Goal: Transaction & Acquisition: Purchase product/service

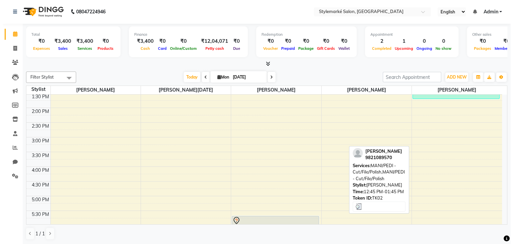
scroll to position [200, 0]
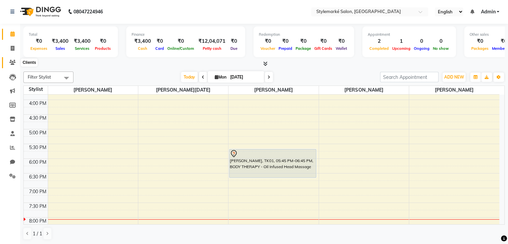
click at [10, 63] on icon at bounding box center [12, 62] width 6 height 5
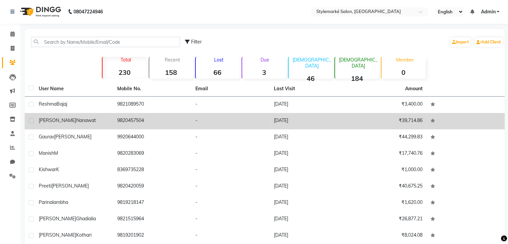
click at [50, 121] on span "[PERSON_NAME]" at bounding box center [57, 120] width 37 height 6
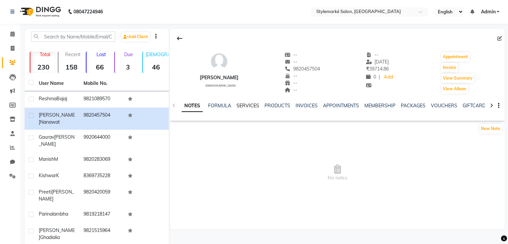
click at [247, 106] on link "SERVICES" at bounding box center [247, 105] width 23 height 6
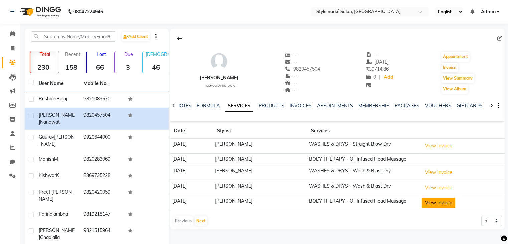
click at [442, 202] on button "View Invoice" at bounding box center [438, 202] width 33 height 10
click at [443, 201] on button "View Invoice" at bounding box center [438, 202] width 33 height 10
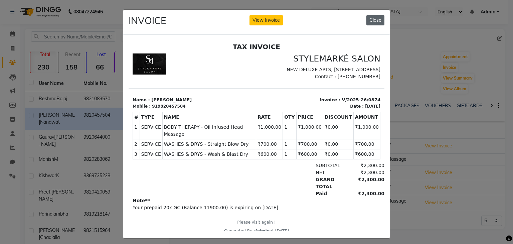
click at [372, 21] on button "Close" at bounding box center [375, 20] width 18 height 10
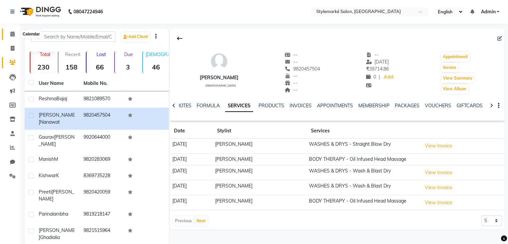
drag, startPoint x: 15, startPoint y: 37, endPoint x: 19, endPoint y: 44, distance: 8.8
click at [15, 37] on span at bounding box center [13, 34] width 12 height 8
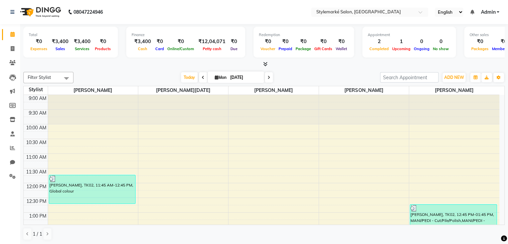
scroll to position [100, 0]
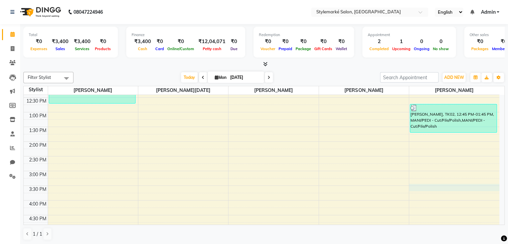
click at [430, 190] on div "9:00 AM 9:30 AM 10:00 AM 10:30 AM 11:00 AM 11:30 AM 12:00 PM 12:30 PM 1:00 PM 1…" at bounding box center [261, 171] width 475 height 352
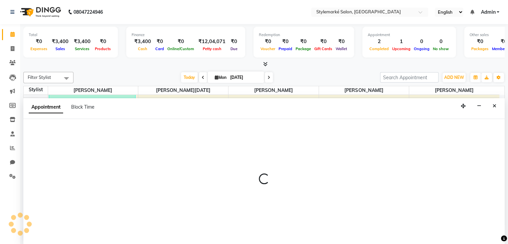
scroll to position [0, 0]
select select "71244"
select select "930"
select select "tentative"
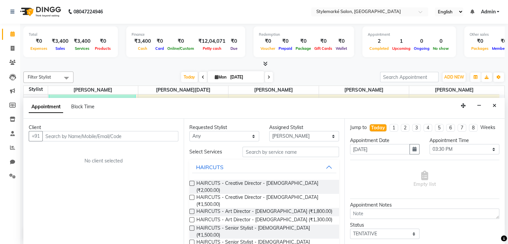
click at [69, 131] on input "text" at bounding box center [110, 136] width 136 height 10
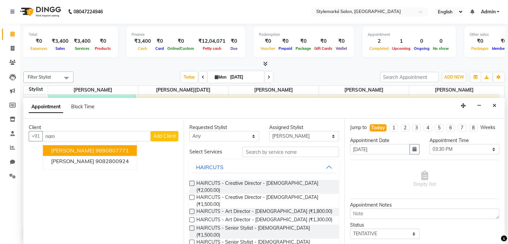
click at [70, 149] on span "[PERSON_NAME]" at bounding box center [72, 150] width 43 height 7
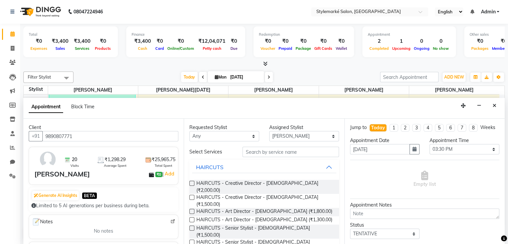
type input "9890807771"
drag, startPoint x: 248, startPoint y: 136, endPoint x: 248, endPoint y: 140, distance: 3.4
click at [248, 136] on select "Any [PERSON_NAME] ⁠[PERSON_NAME][DATE] ⁠[PERSON_NAME] [PERSON_NAME] [PERSON_NAM…" at bounding box center [224, 136] width 70 height 10
select select "71244"
click at [189, 131] on select "Any [PERSON_NAME] ⁠[PERSON_NAME][DATE] ⁠[PERSON_NAME] [PERSON_NAME] [PERSON_NAM…" at bounding box center [224, 136] width 70 height 10
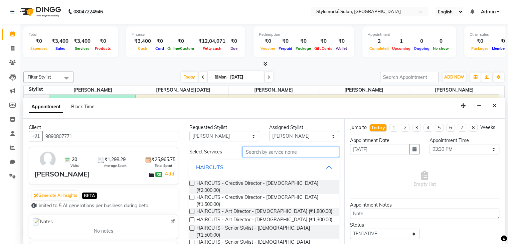
click at [279, 153] on input "text" at bounding box center [290, 152] width 96 height 10
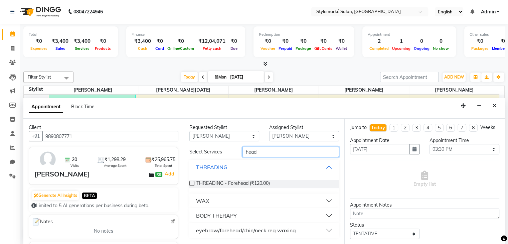
type input "head"
click at [332, 213] on button "BODY THERAPY" at bounding box center [264, 215] width 144 height 12
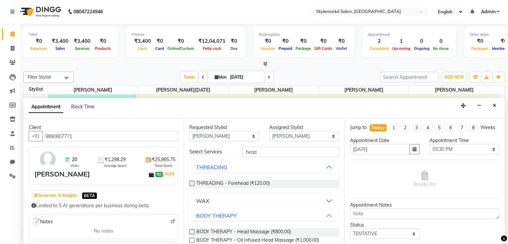
click at [192, 231] on label at bounding box center [191, 231] width 5 height 5
click at [192, 231] on input "checkbox" at bounding box center [191, 232] width 4 height 4
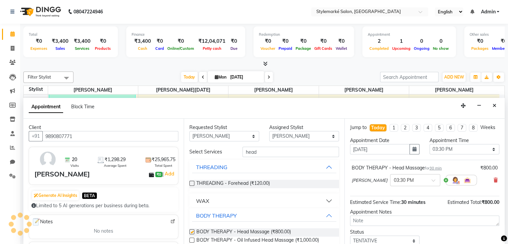
checkbox input "false"
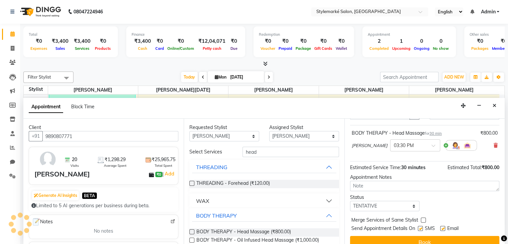
scroll to position [50, 0]
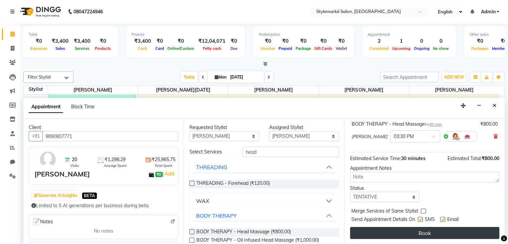
click at [415, 237] on button "Book" at bounding box center [424, 233] width 149 height 12
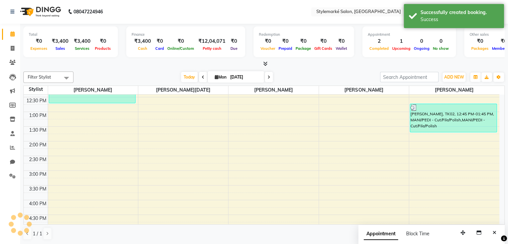
scroll to position [0, 0]
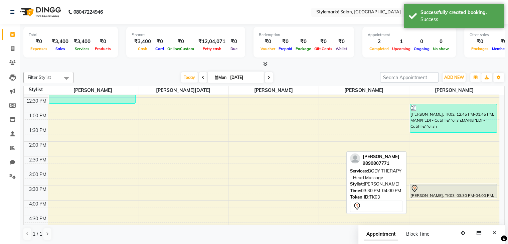
click at [455, 194] on div "[PERSON_NAME], TK03, 03:30 PM-04:00 PM, BODY THERAPY - Head Massage" at bounding box center [453, 191] width 86 height 14
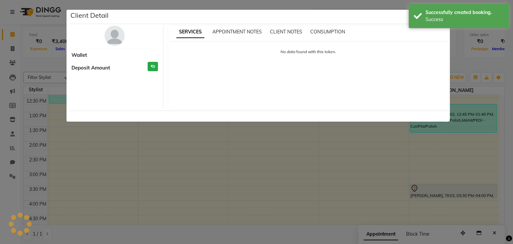
select select "7"
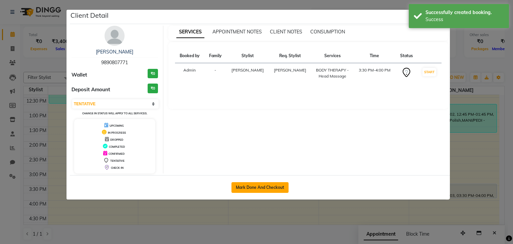
click at [276, 183] on button "Mark Done And Checkout" at bounding box center [259, 187] width 57 height 11
select select "service"
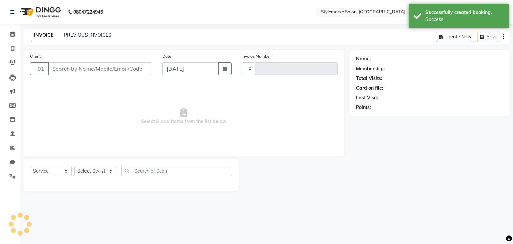
type input "0919"
select select "7909"
type input "9890807771"
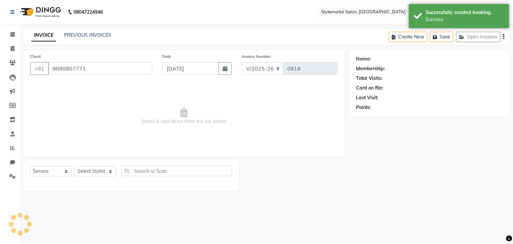
select select "71244"
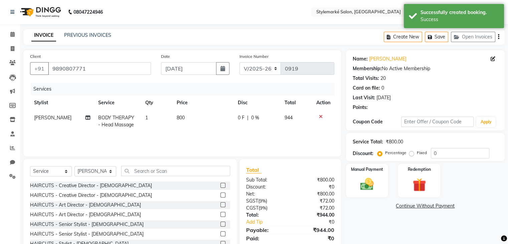
click at [498, 37] on icon "button" at bounding box center [498, 37] width 1 height 0
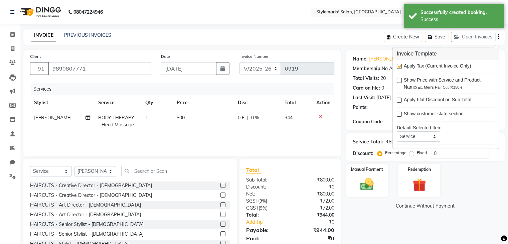
drag, startPoint x: 399, startPoint y: 67, endPoint x: 404, endPoint y: 82, distance: 16.0
click at [399, 66] on label at bounding box center [399, 66] width 5 height 5
click at [399, 66] on input "checkbox" at bounding box center [399, 66] width 4 height 4
checkbox input "false"
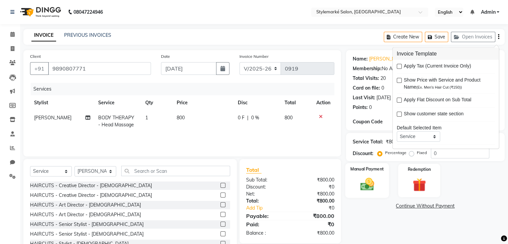
click at [372, 179] on img at bounding box center [366, 184] width 22 height 16
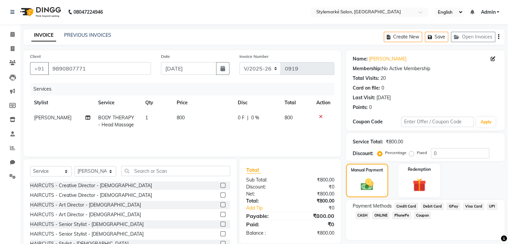
click at [456, 206] on span "GPay" at bounding box center [453, 206] width 14 height 8
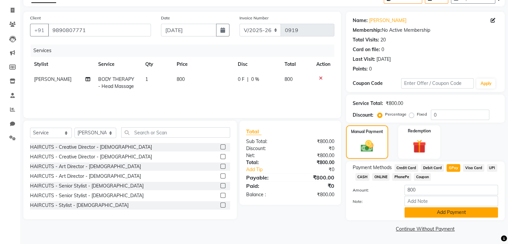
click at [435, 212] on button "Add Payment" at bounding box center [450, 212] width 93 height 10
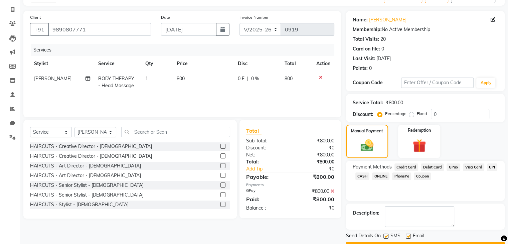
scroll to position [57, 0]
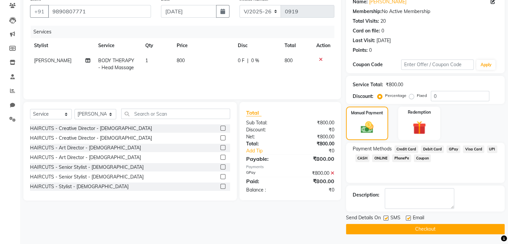
click at [432, 229] on button "Checkout" at bounding box center [425, 229] width 159 height 10
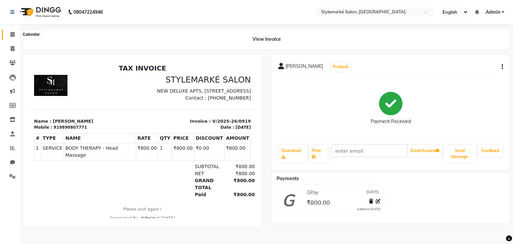
click at [9, 35] on span at bounding box center [13, 35] width 12 height 8
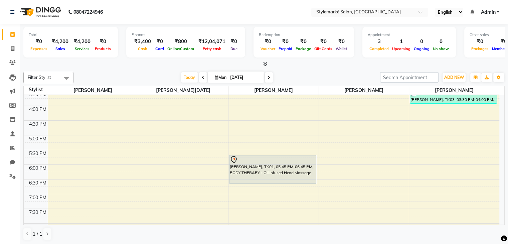
scroll to position [219, 0]
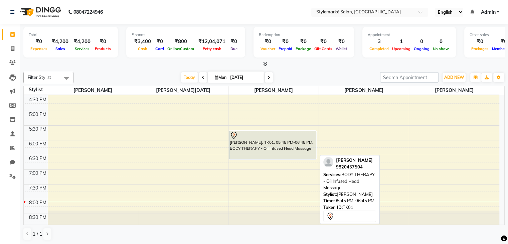
click at [266, 158] on div at bounding box center [272, 159] width 86 height 3
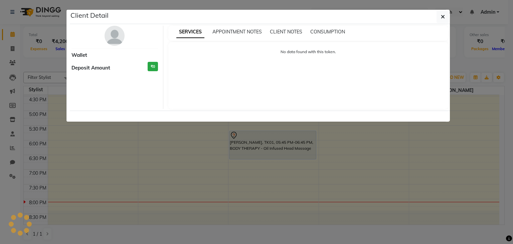
select select "7"
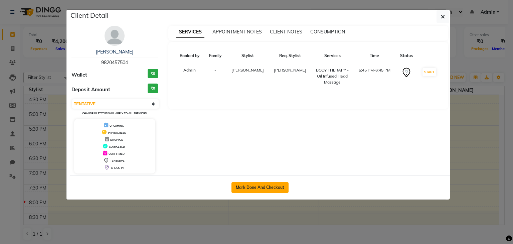
click at [265, 189] on button "Mark Done And Checkout" at bounding box center [259, 187] width 57 height 11
select select "7909"
select select "service"
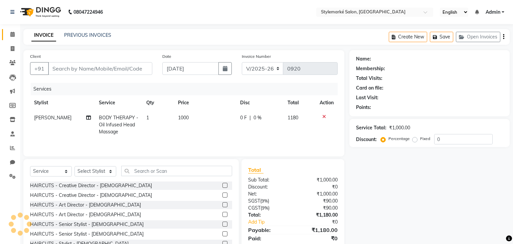
type input "9820457504"
select select "71241"
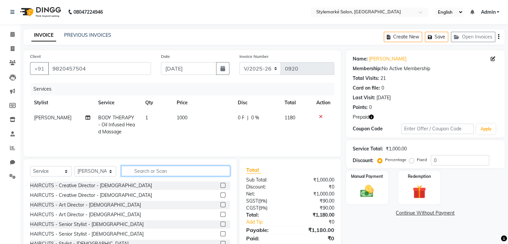
click at [146, 170] on input "text" at bounding box center [175, 171] width 109 height 10
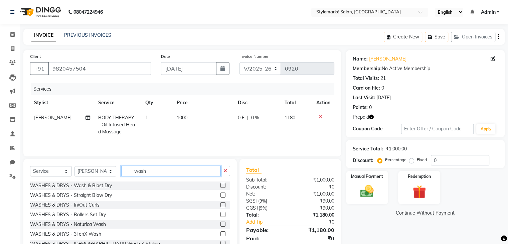
type input "wash"
click at [220, 186] on label at bounding box center [222, 185] width 5 height 5
click at [220, 186] on input "checkbox" at bounding box center [222, 185] width 4 height 4
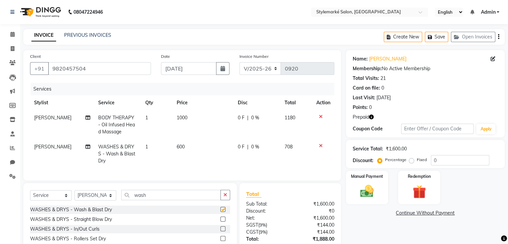
checkbox input "false"
click at [220, 221] on label at bounding box center [222, 218] width 5 height 5
click at [220, 221] on input "checkbox" at bounding box center [222, 219] width 4 height 4
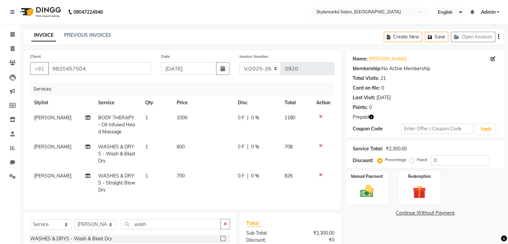
checkbox input "false"
click at [498, 37] on icon "button" at bounding box center [498, 37] width 1 height 0
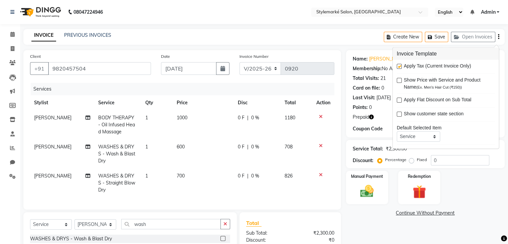
click at [399, 65] on label at bounding box center [399, 66] width 5 height 5
click at [399, 65] on input "checkbox" at bounding box center [399, 66] width 4 height 4
checkbox input "false"
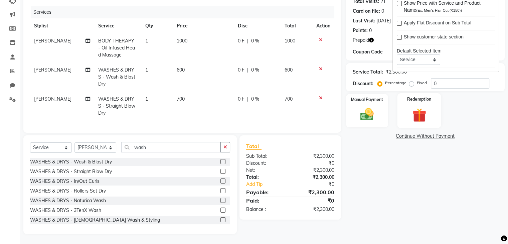
click at [420, 109] on img at bounding box center [419, 114] width 22 height 17
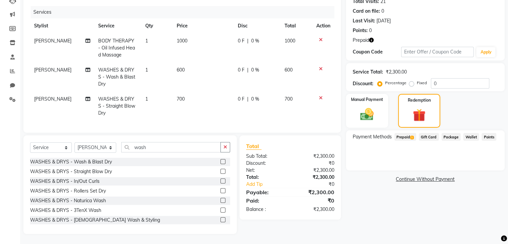
click at [406, 134] on span "Prepaid 1" at bounding box center [405, 137] width 22 height 8
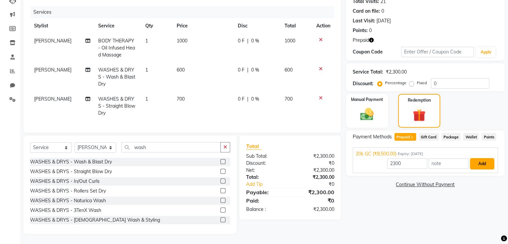
click at [483, 158] on button "Add" at bounding box center [482, 163] width 24 height 11
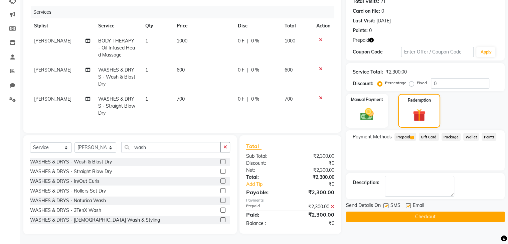
click at [434, 211] on button "Checkout" at bounding box center [425, 216] width 159 height 10
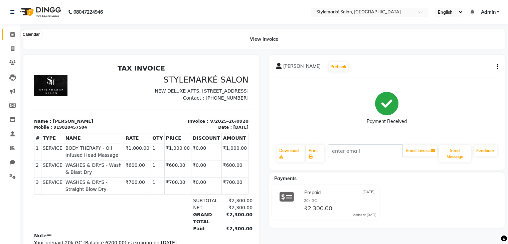
drag, startPoint x: 15, startPoint y: 36, endPoint x: 186, endPoint y: 11, distance: 172.6
click at [15, 36] on span at bounding box center [13, 35] width 12 height 8
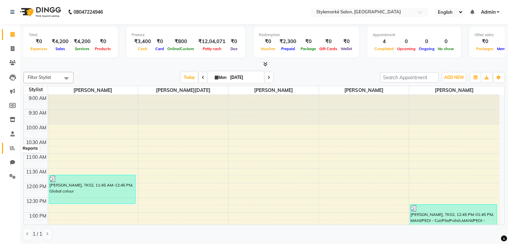
click at [12, 148] on icon at bounding box center [12, 147] width 5 height 5
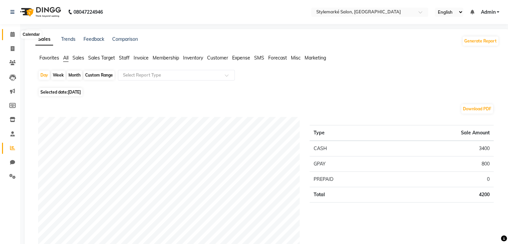
click at [15, 35] on span at bounding box center [13, 35] width 12 height 8
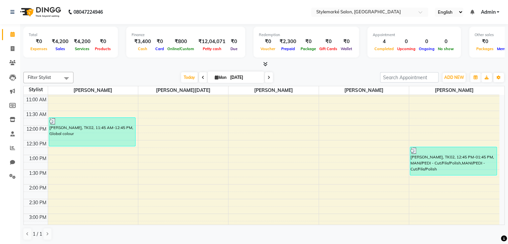
scroll to position [19, 0]
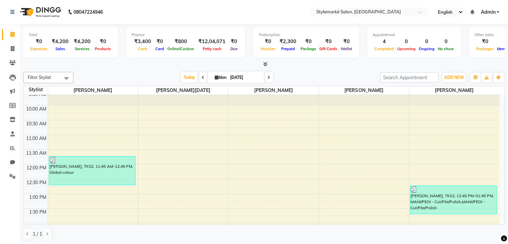
click at [271, 78] on span at bounding box center [269, 77] width 8 height 10
type input "02-09-2025"
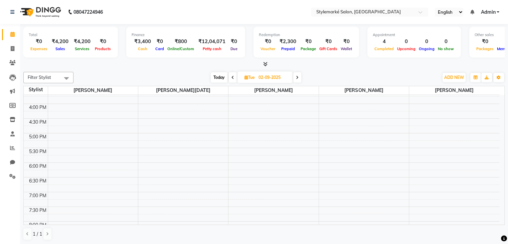
scroll to position [219, 0]
